Goal: Find specific page/section: Find specific page/section

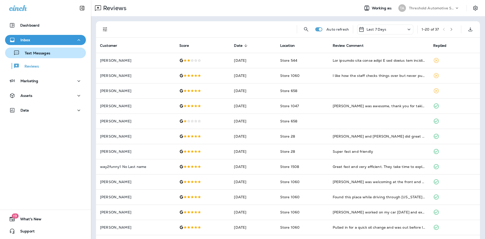
click at [47, 53] on p "Text Messages" at bounding box center [35, 53] width 31 height 5
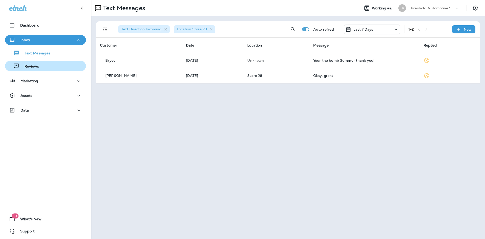
click at [45, 69] on div "Reviews" at bounding box center [45, 66] width 77 height 8
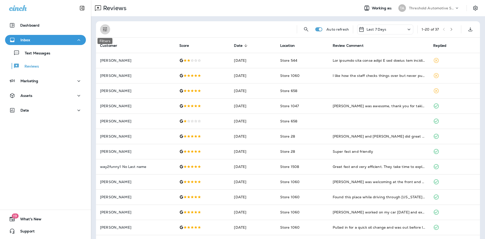
click at [107, 29] on icon "Filters" at bounding box center [105, 29] width 6 height 6
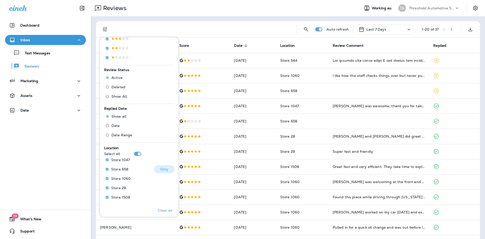
scroll to position [139, 0]
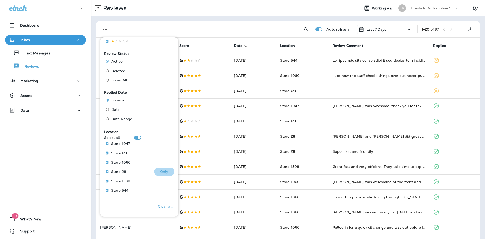
click at [160, 173] on p "Only" at bounding box center [164, 171] width 8 height 4
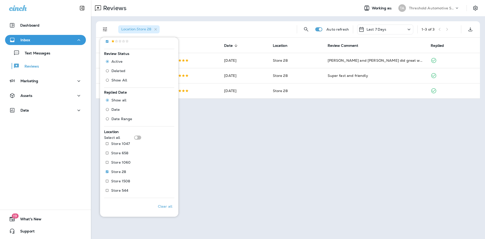
click at [250, 167] on div "Reviews Working as: TA Threshold Automotive Service dba Grease Monkey Location …" at bounding box center [288, 119] width 394 height 239
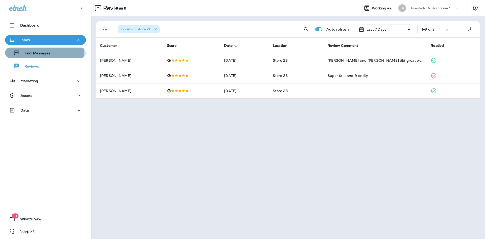
click at [26, 57] on button "Text Messages" at bounding box center [45, 52] width 81 height 11
